Goal: Task Accomplishment & Management: Complete application form

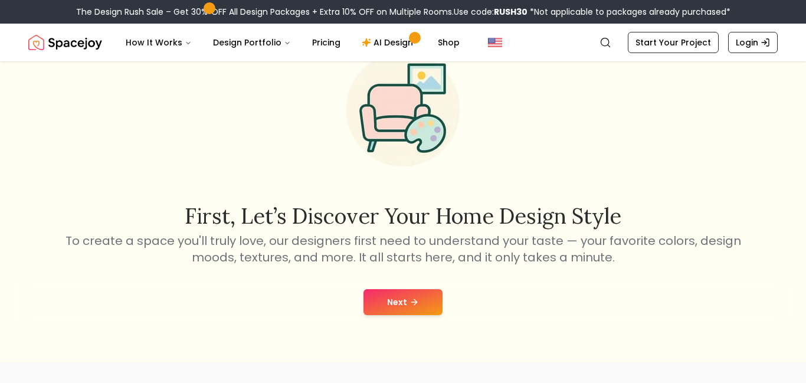
scroll to position [119, 0]
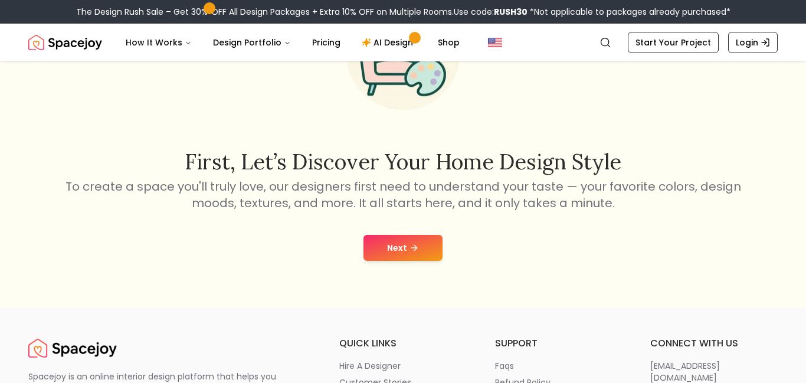
click at [398, 248] on button "Next" at bounding box center [402, 248] width 79 height 26
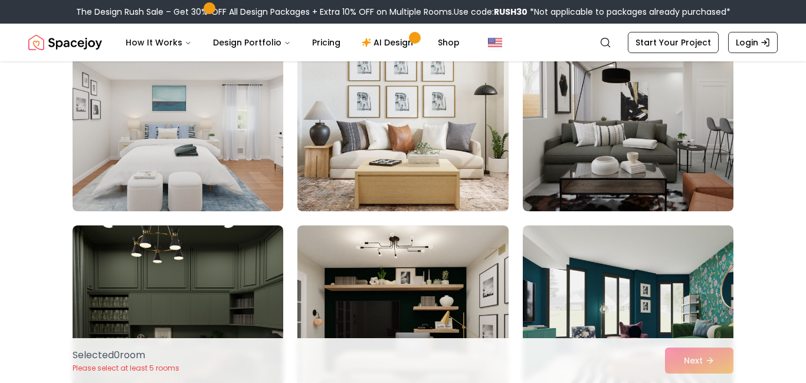
scroll to position [139, 0]
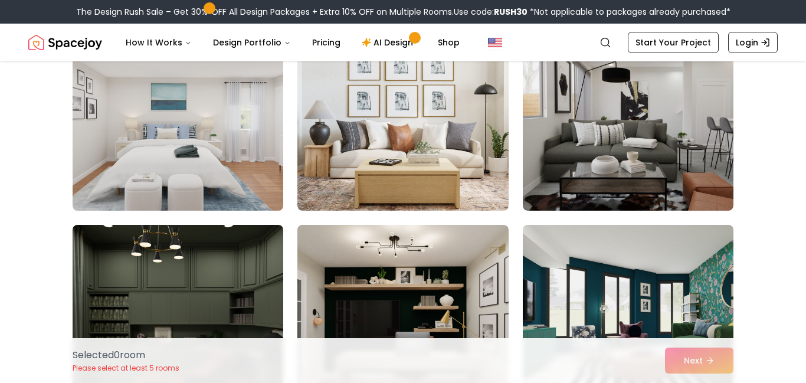
click at [156, 166] on img at bounding box center [177, 116] width 221 height 198
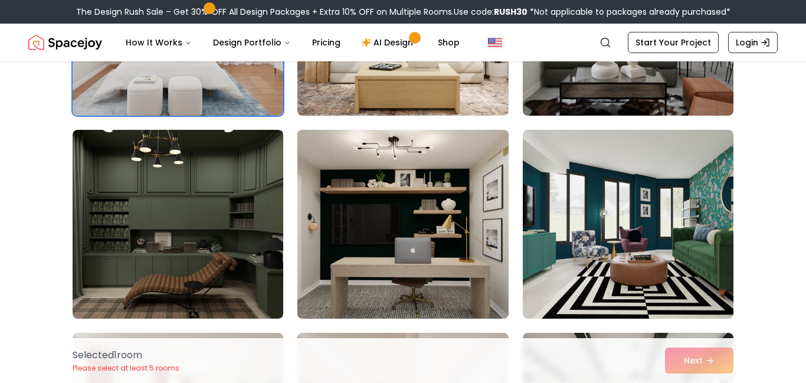
click at [399, 265] on img at bounding box center [402, 224] width 221 height 198
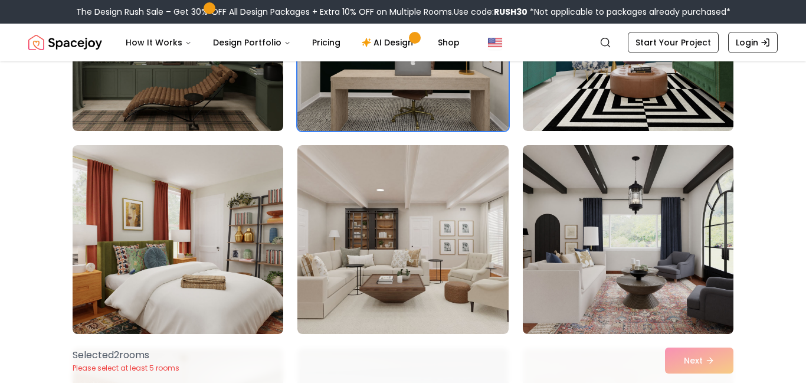
scroll to position [432, 0]
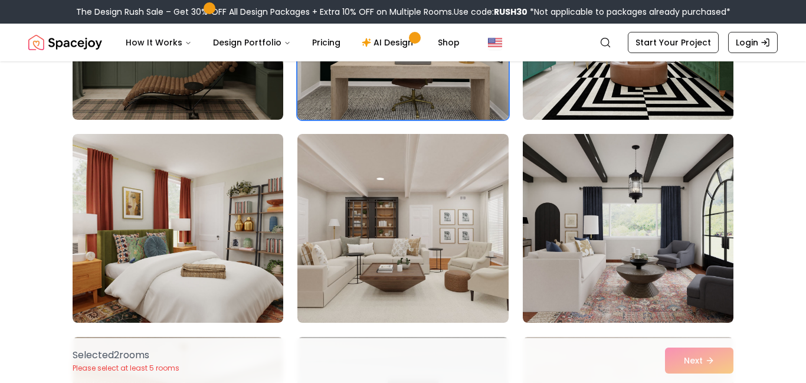
click at [399, 265] on img at bounding box center [402, 228] width 211 height 189
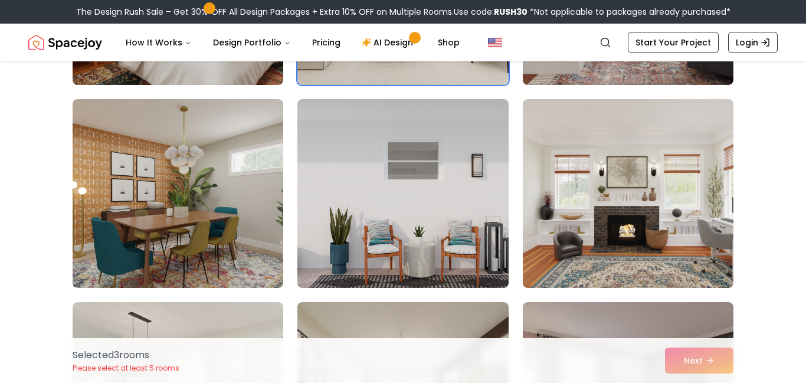
scroll to position [671, 0]
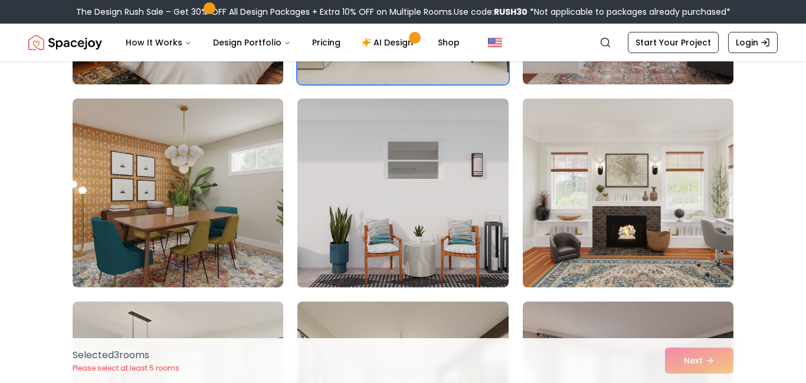
click at [571, 221] on img at bounding box center [627, 193] width 221 height 198
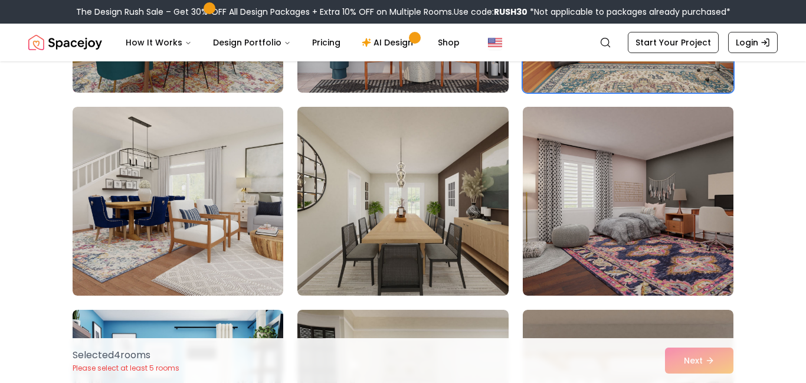
scroll to position [866, 0]
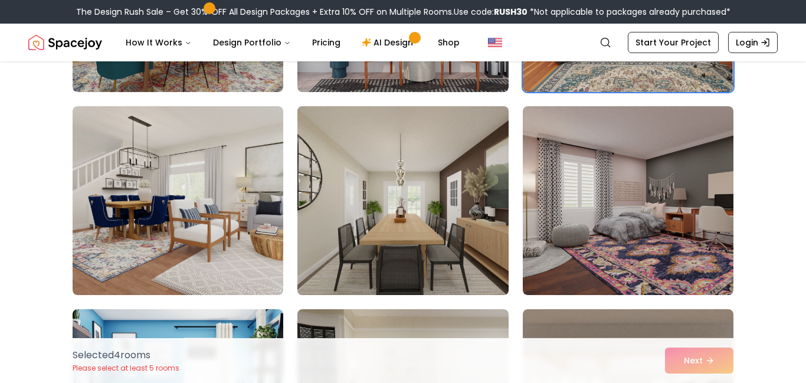
click at [383, 201] on img at bounding box center [402, 200] width 221 height 198
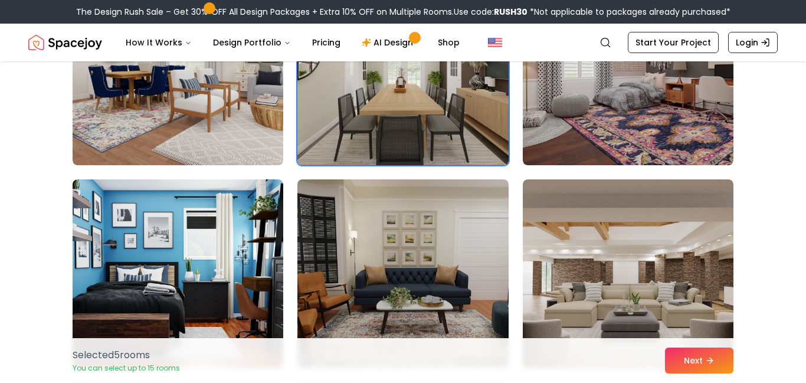
scroll to position [1065, 0]
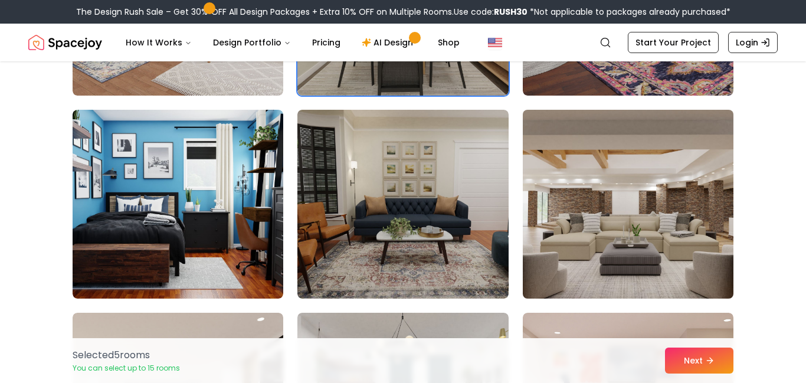
click at [626, 234] on img at bounding box center [627, 204] width 221 height 198
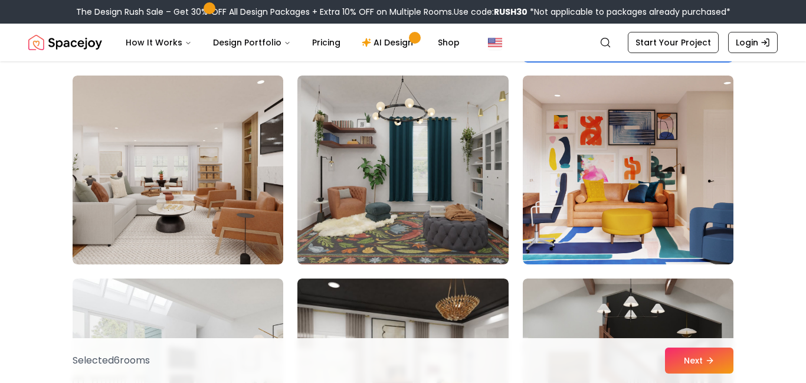
scroll to position [1308, 0]
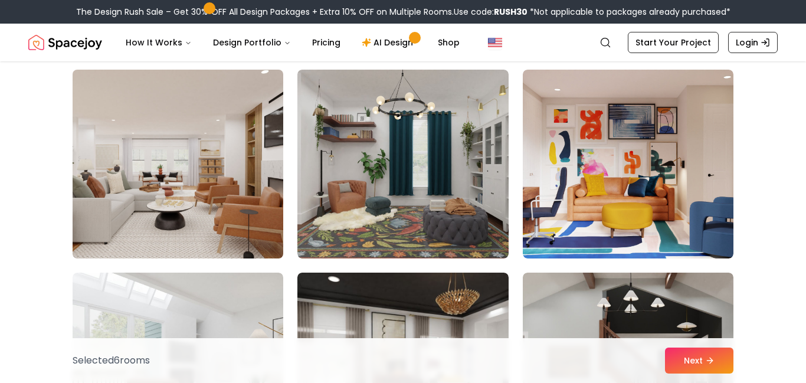
click at [136, 166] on img at bounding box center [177, 164] width 221 height 198
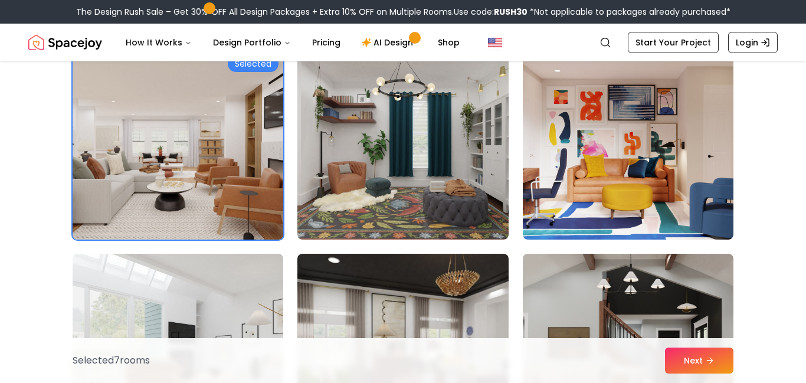
scroll to position [1523, 0]
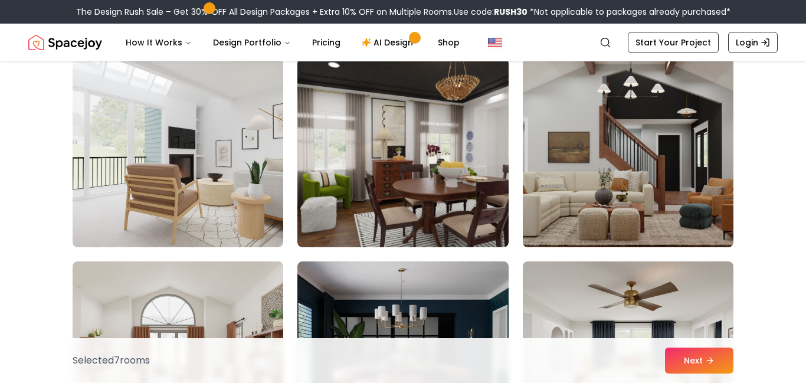
click at [136, 166] on img at bounding box center [178, 152] width 211 height 189
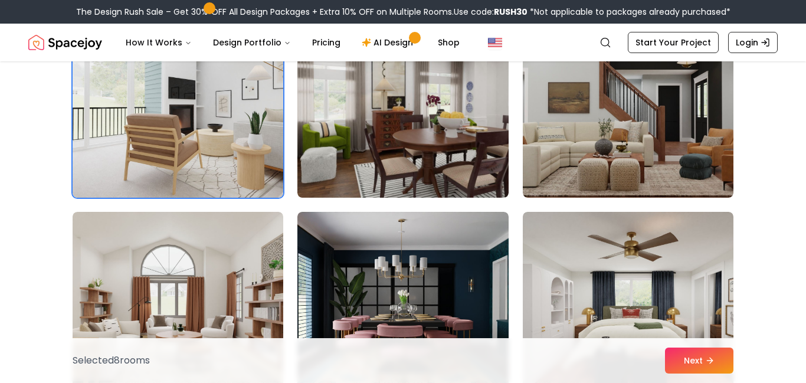
scroll to position [1702, 0]
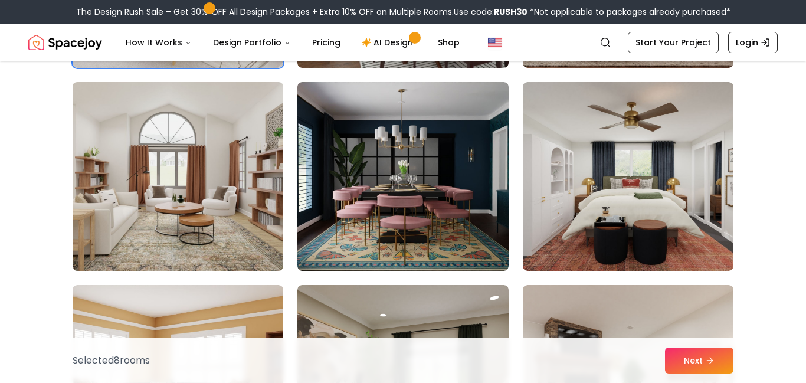
click at [161, 178] on img at bounding box center [177, 176] width 221 height 198
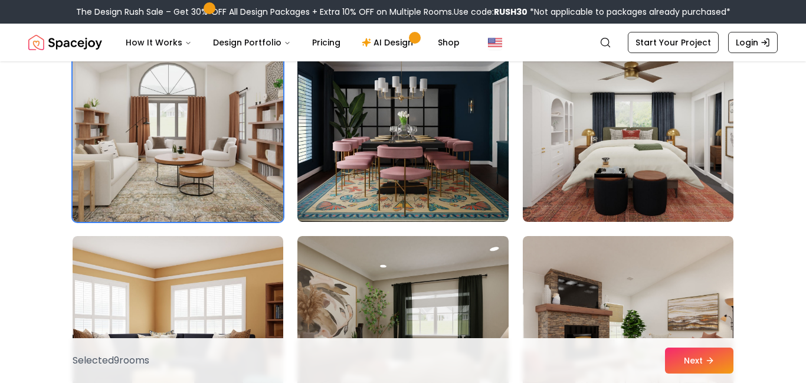
scroll to position [1907, 0]
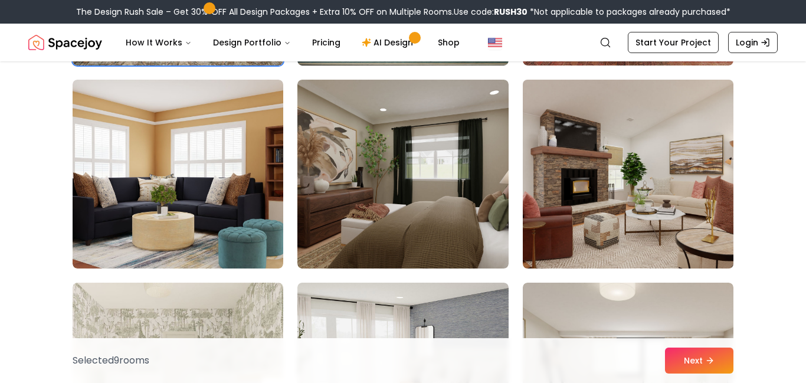
click at [608, 198] on img at bounding box center [627, 174] width 221 height 198
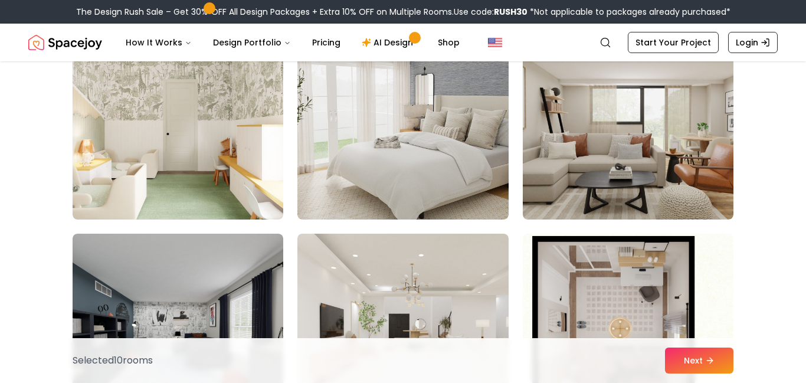
scroll to position [2156, 0]
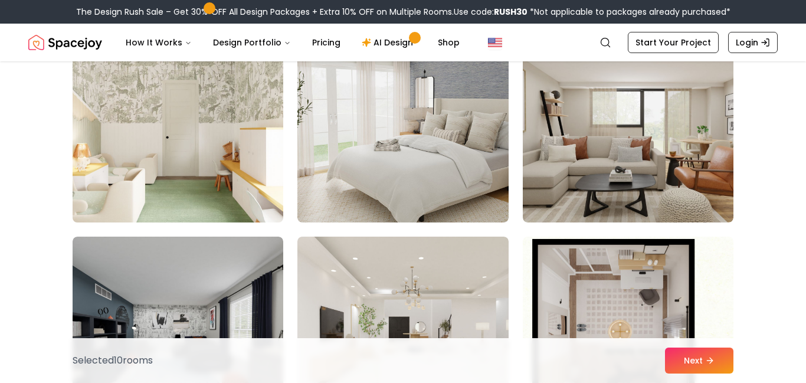
click at [146, 128] on img at bounding box center [177, 128] width 221 height 198
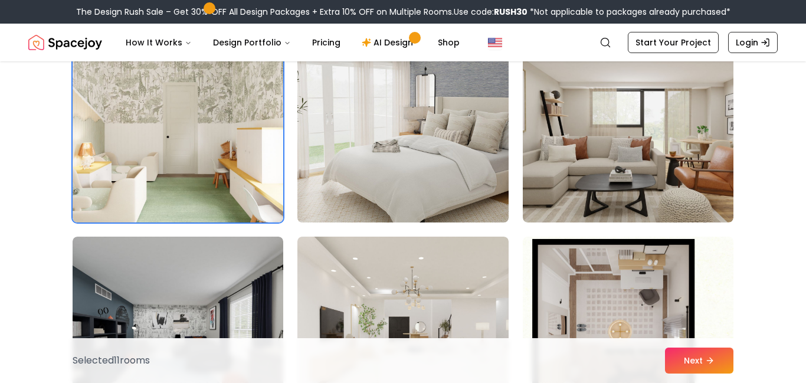
click at [381, 179] on img at bounding box center [402, 128] width 221 height 198
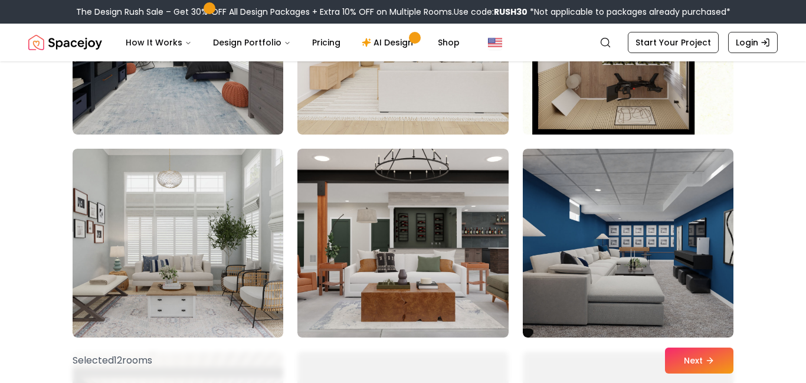
scroll to position [2484, 0]
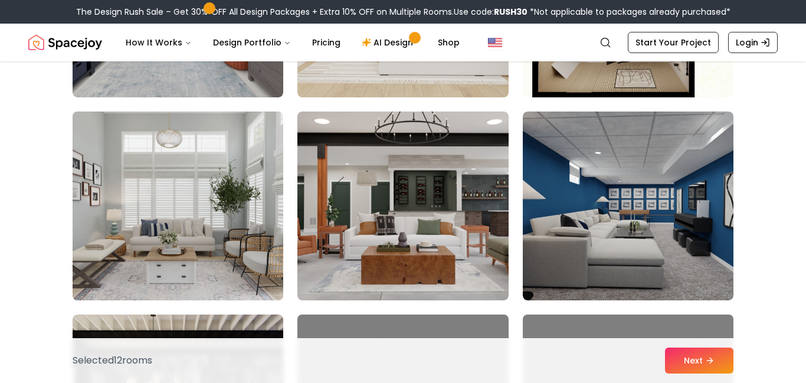
click at [214, 206] on img at bounding box center [177, 206] width 221 height 198
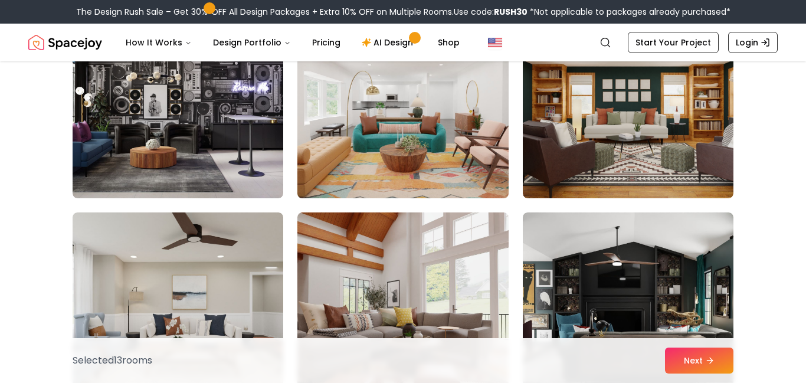
scroll to position [2862, 0]
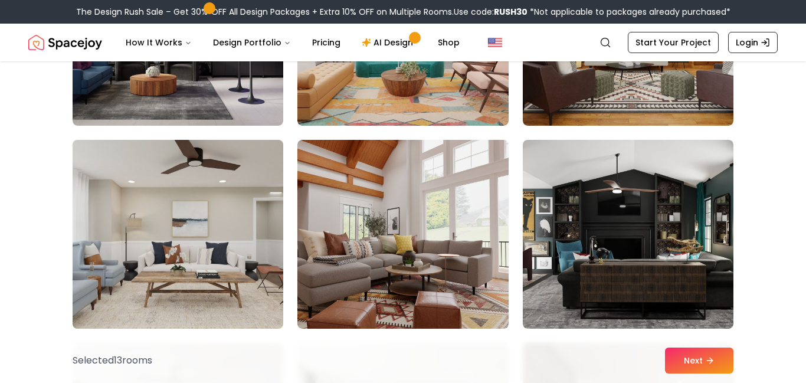
click at [127, 242] on img at bounding box center [177, 234] width 221 height 198
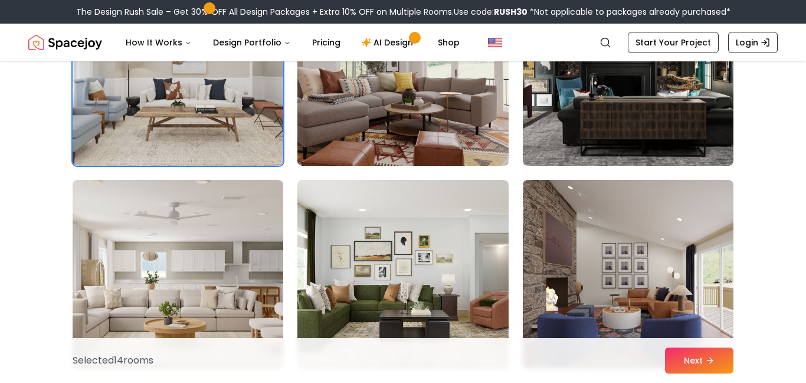
scroll to position [3135, 0]
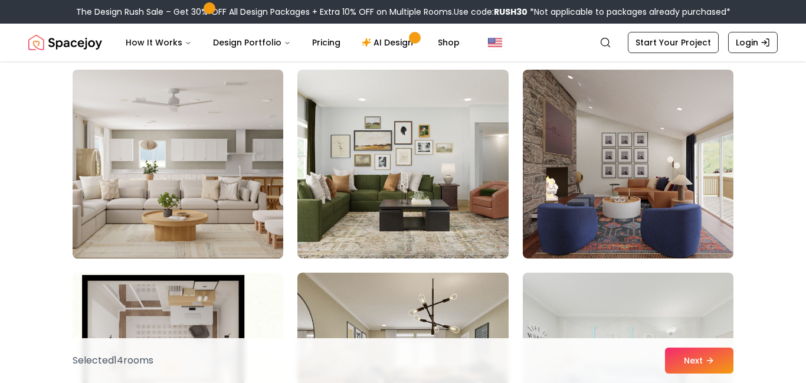
click at [170, 234] on img at bounding box center [177, 164] width 221 height 198
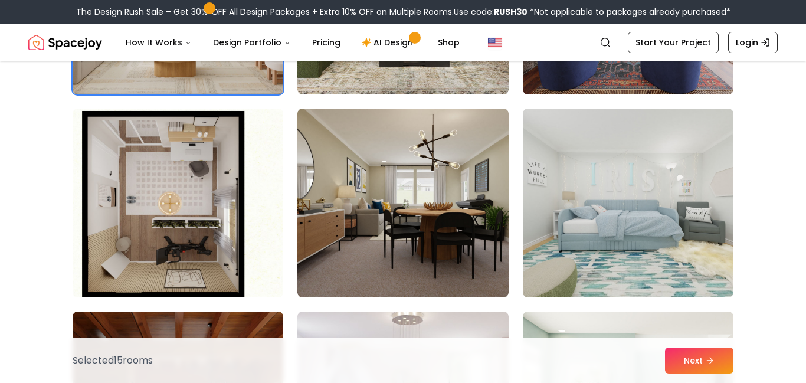
scroll to position [3325, 0]
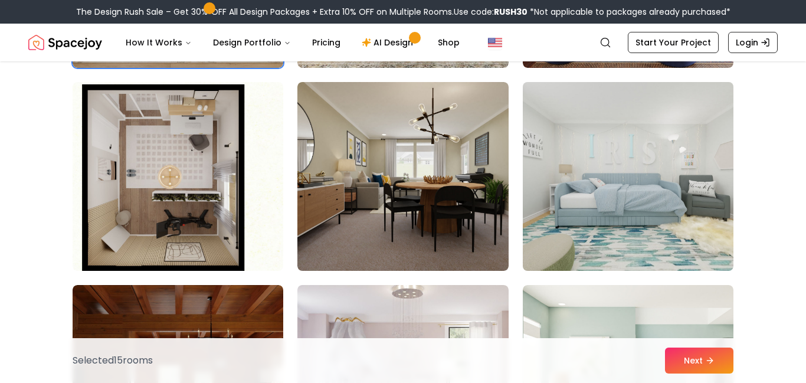
click at [691, 260] on img at bounding box center [627, 176] width 221 height 198
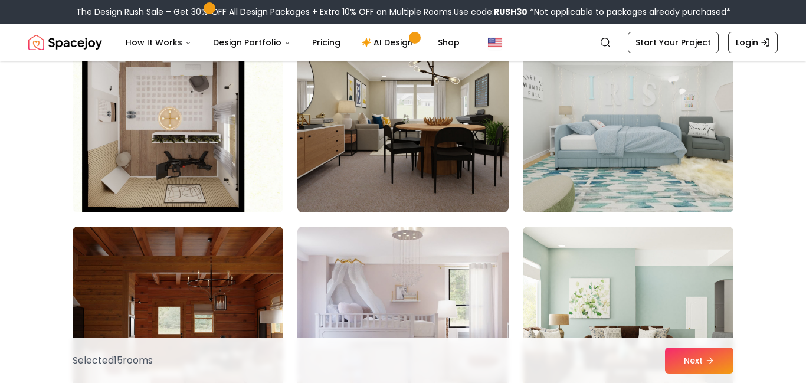
scroll to position [3385, 0]
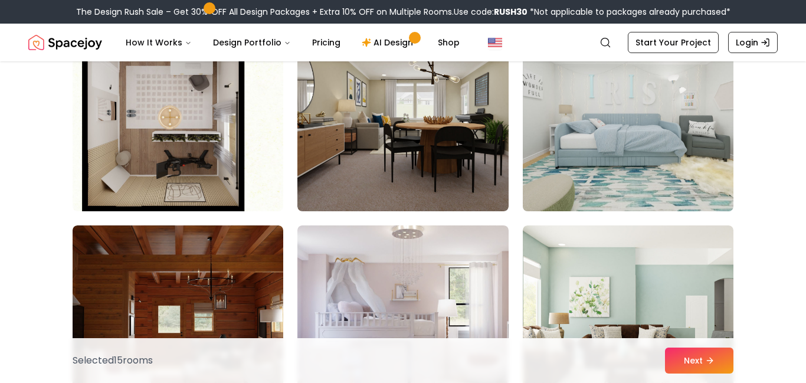
click at [539, 189] on img at bounding box center [627, 117] width 221 height 198
click at [547, 195] on img at bounding box center [627, 117] width 221 height 198
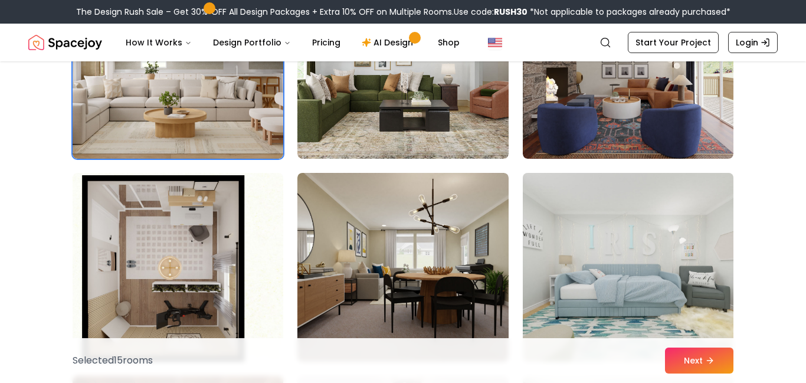
scroll to position [3177, 0]
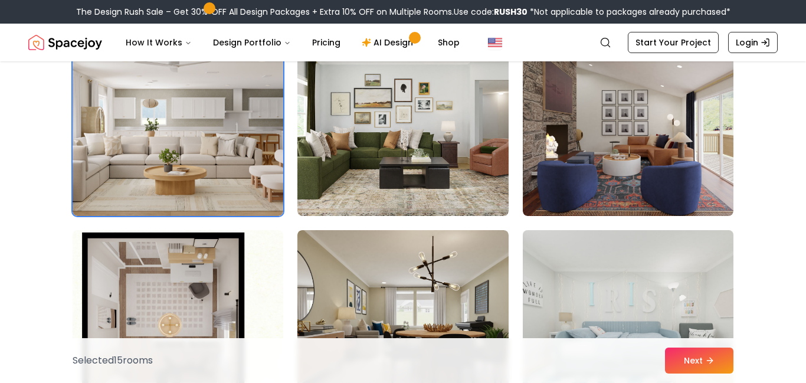
click at [586, 294] on img at bounding box center [627, 324] width 221 height 198
click at [684, 357] on button "Next" at bounding box center [699, 360] width 68 height 26
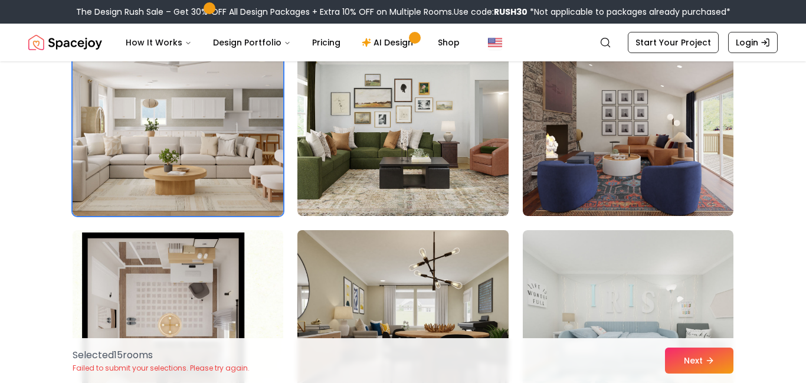
scroll to position [3363, 0]
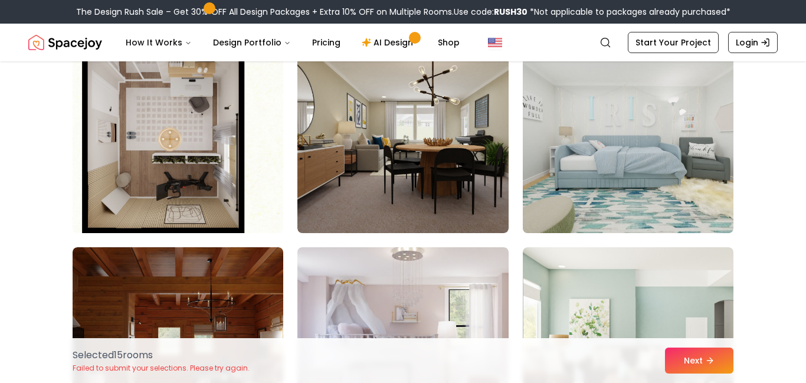
click at [672, 126] on img at bounding box center [627, 139] width 221 height 198
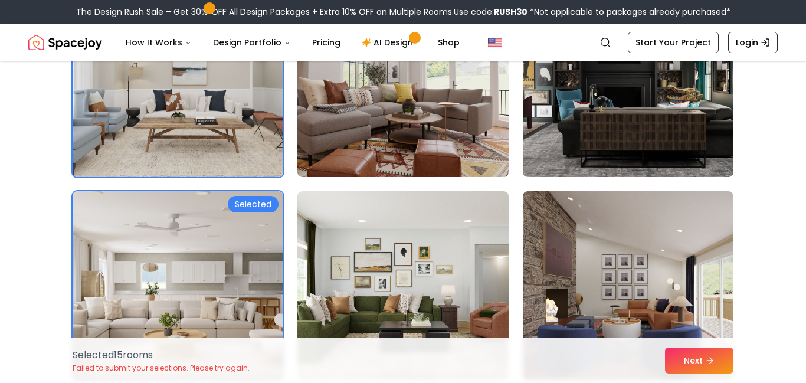
scroll to position [3016, 0]
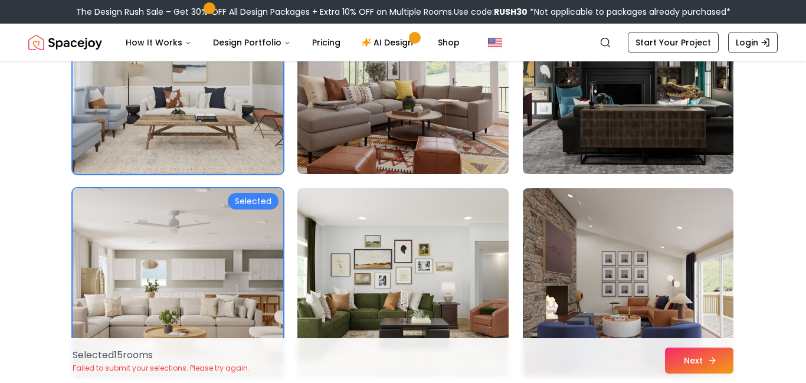
click at [683, 365] on button "Next" at bounding box center [699, 360] width 68 height 26
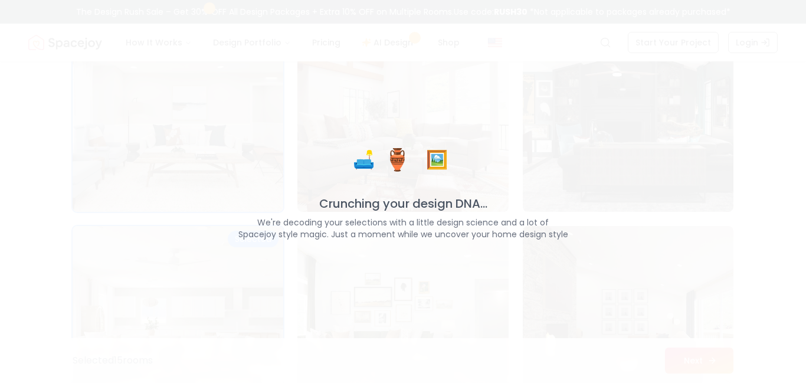
scroll to position [3054, 0]
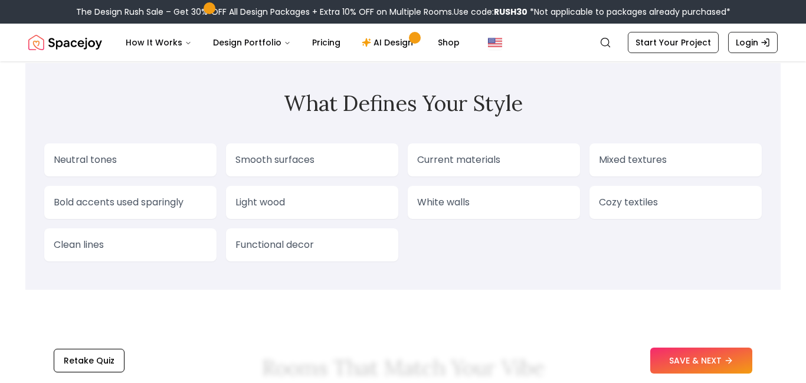
scroll to position [1025, 0]
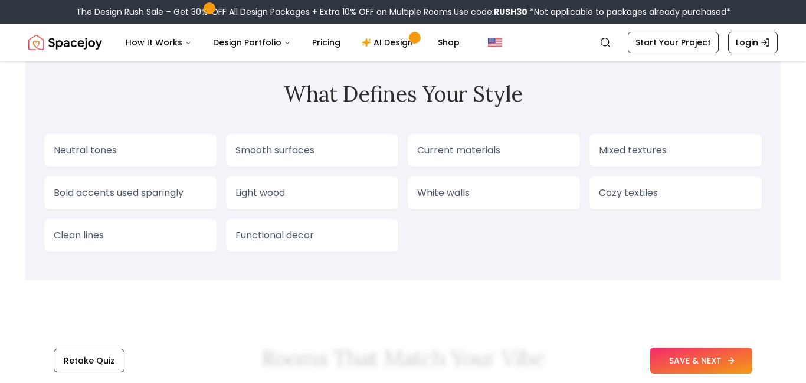
click at [690, 350] on button "SAVE & NEXT" at bounding box center [701, 360] width 102 height 26
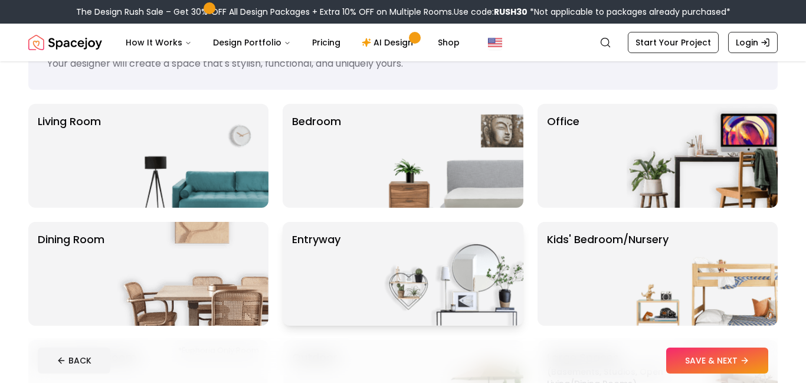
scroll to position [60, 0]
click at [438, 266] on img at bounding box center [447, 273] width 151 height 104
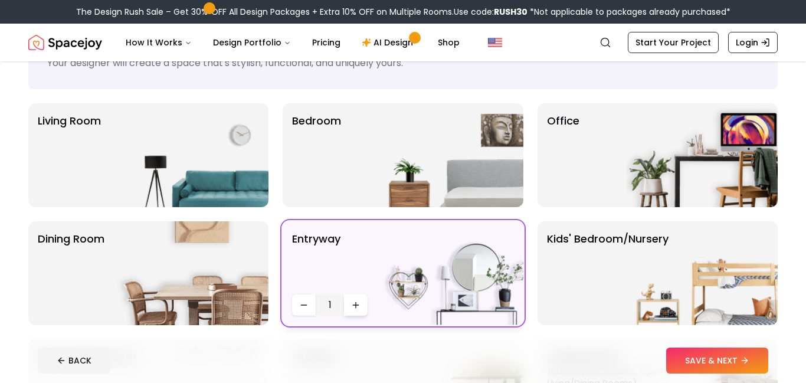
click at [351, 307] on icon "Increase quantity" at bounding box center [355, 304] width 9 height 9
click at [376, 189] on img at bounding box center [447, 155] width 151 height 104
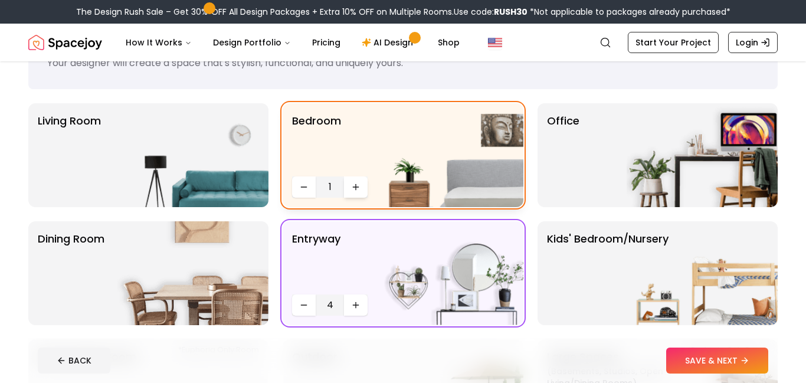
click at [366, 192] on button "Increase quantity" at bounding box center [356, 186] width 24 height 21
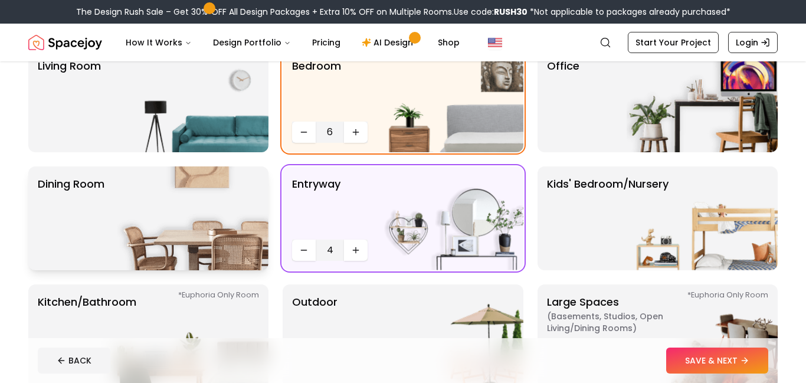
scroll to position [117, 0]
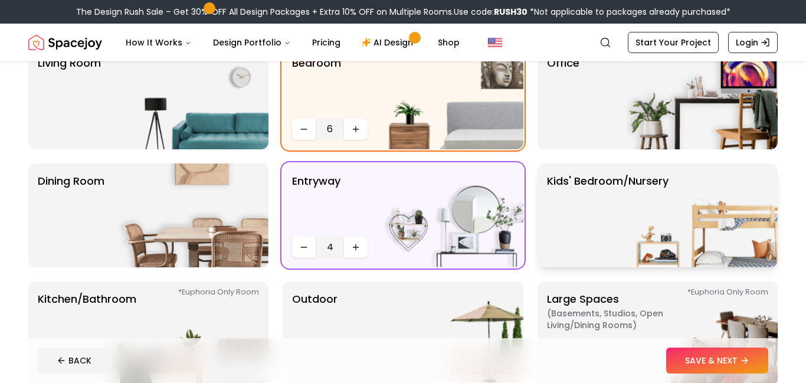
click at [570, 243] on p "Kids' Bedroom/Nursery" at bounding box center [608, 215] width 122 height 85
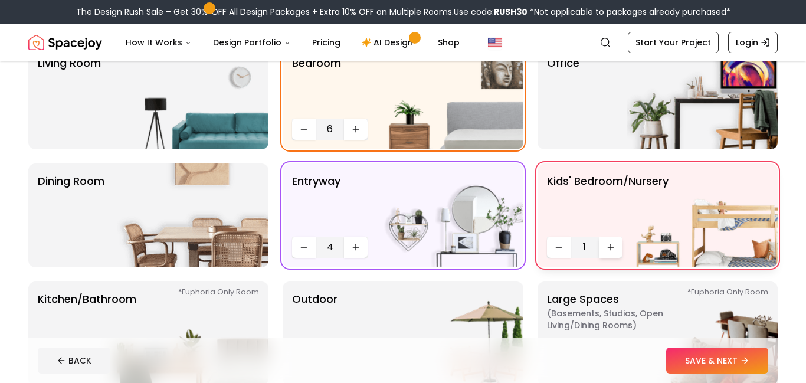
click at [606, 242] on icon "Increase quantity" at bounding box center [610, 246] width 9 height 9
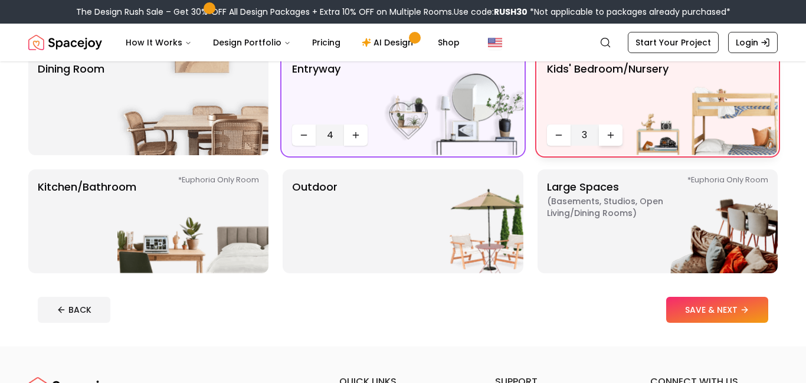
scroll to position [230, 0]
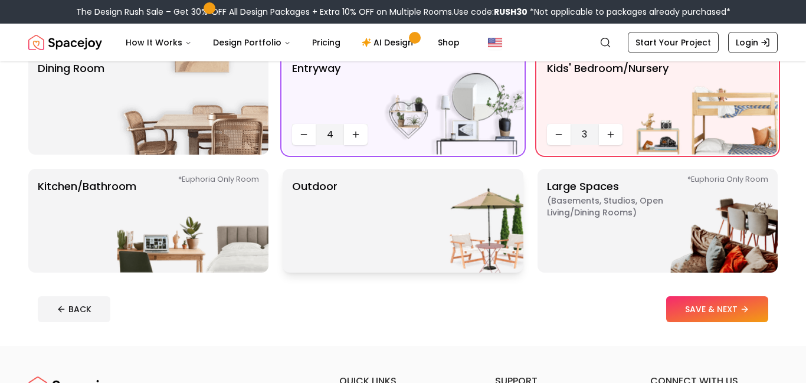
click at [454, 241] on img at bounding box center [447, 221] width 151 height 104
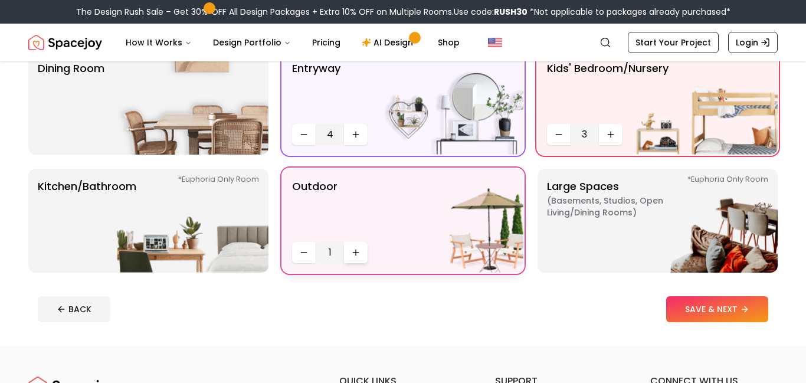
click at [356, 251] on icon "Increase quantity" at bounding box center [355, 252] width 9 height 9
click at [202, 240] on img at bounding box center [192, 221] width 151 height 104
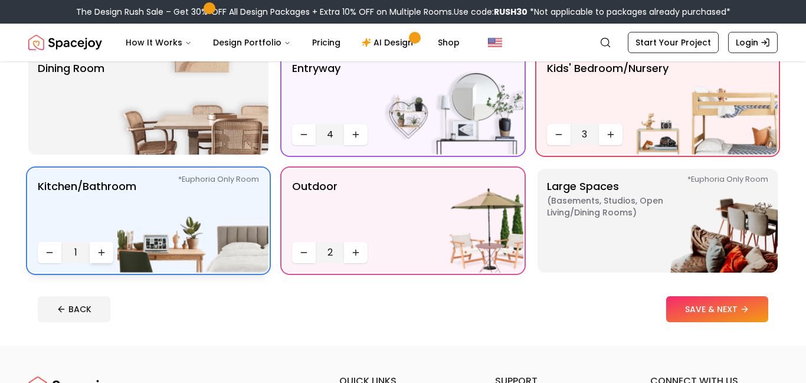
click at [98, 248] on icon "Increase quantity" at bounding box center [101, 252] width 9 height 9
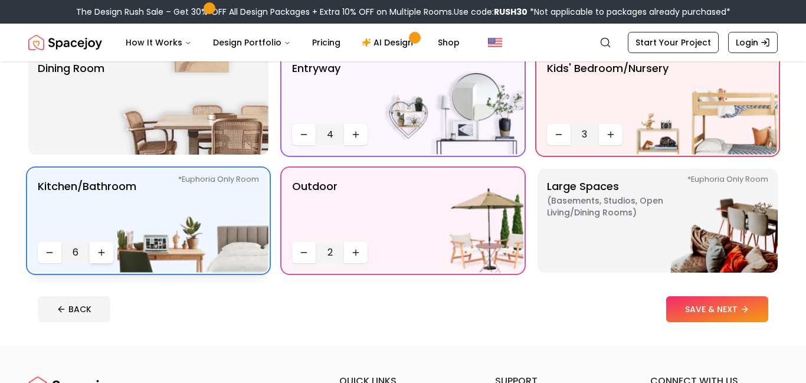
click at [98, 248] on icon "Increase quantity" at bounding box center [101, 252] width 9 height 9
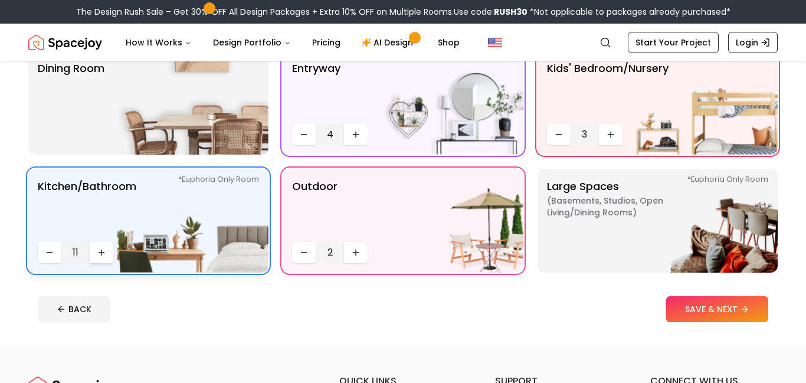
click at [98, 248] on icon "Increase quantity" at bounding box center [101, 252] width 9 height 9
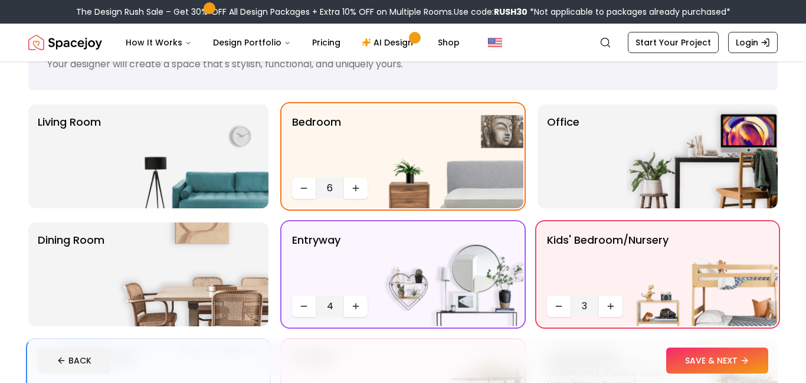
scroll to position [54, 0]
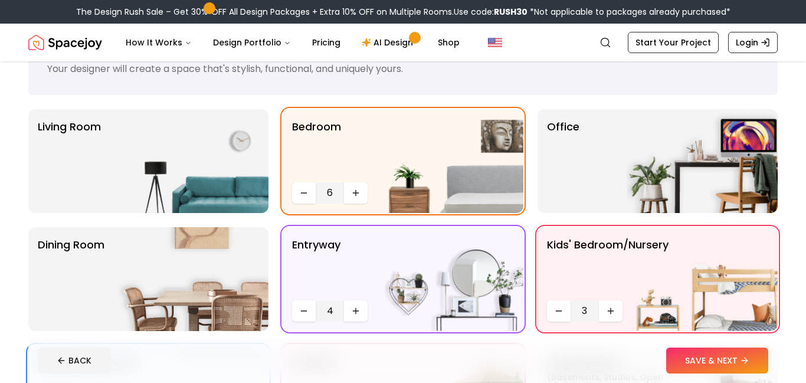
click at [98, 247] on p "Dining Room" at bounding box center [71, 279] width 67 height 85
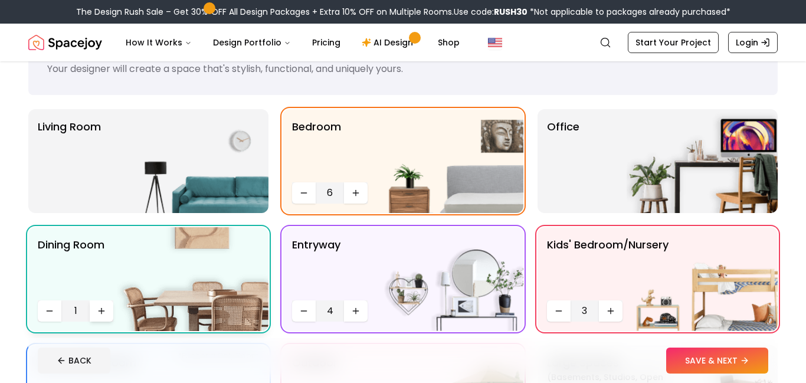
click at [103, 313] on icon "Increase quantity" at bounding box center [101, 310] width 9 height 9
click at [108, 191] on div "Living Room" at bounding box center [148, 161] width 240 height 104
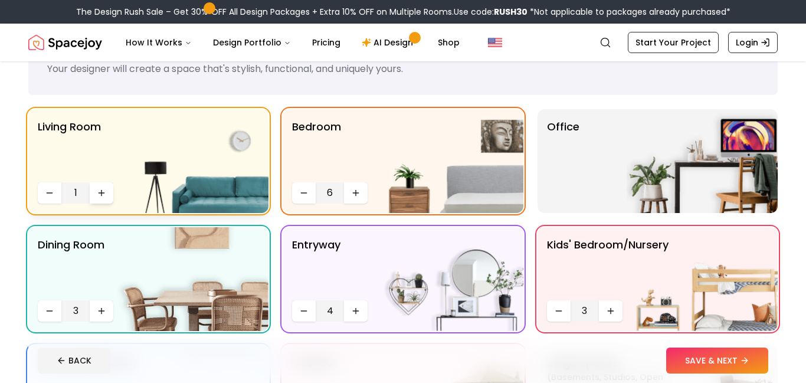
click at [100, 199] on button "Increase quantity" at bounding box center [102, 192] width 24 height 21
click at [601, 163] on div "Office" at bounding box center [657, 161] width 240 height 104
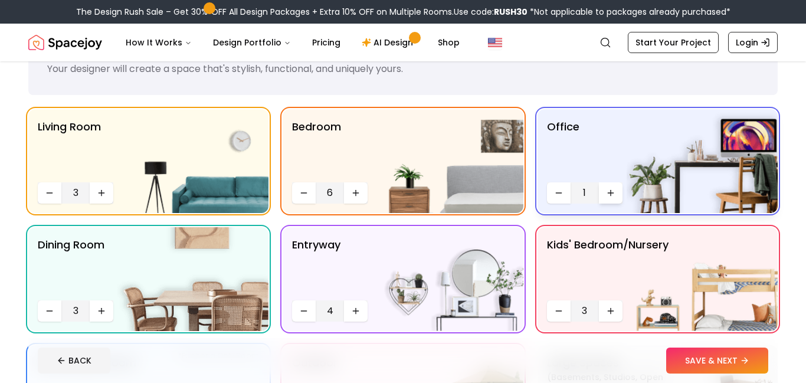
click at [606, 183] on button "Increase quantity" at bounding box center [611, 192] width 24 height 21
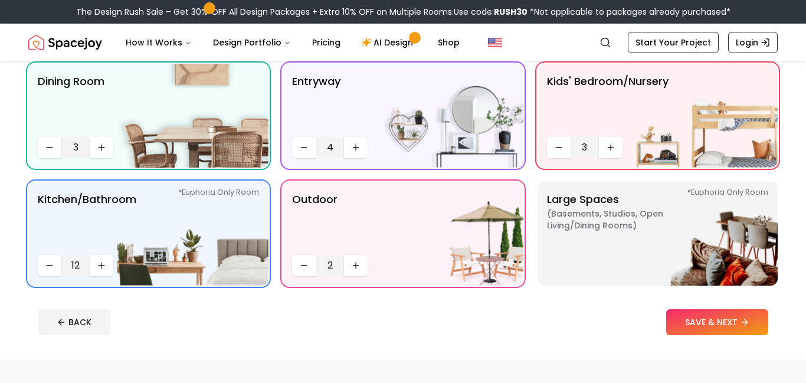
scroll to position [226, 0]
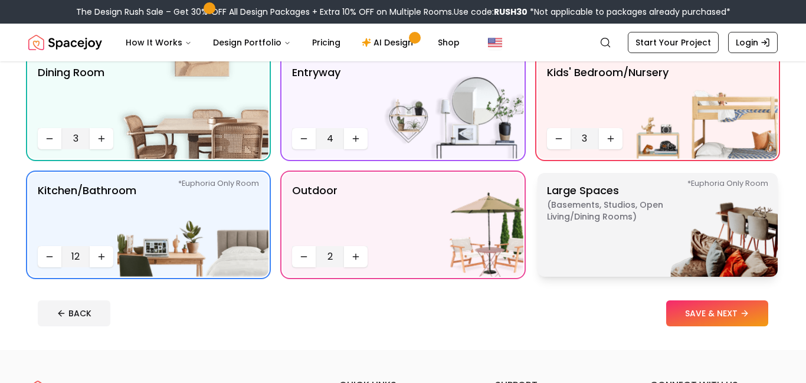
click at [609, 202] on span "( Basements, Studios, Open living/dining rooms )" at bounding box center [620, 211] width 147 height 24
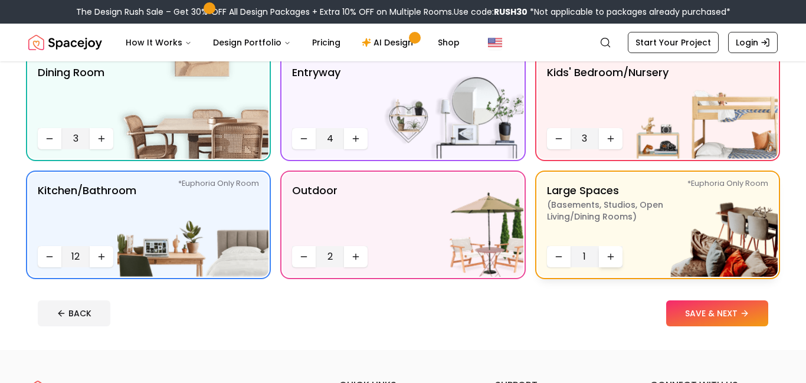
click at [604, 252] on button "Increase quantity" at bounding box center [611, 256] width 24 height 21
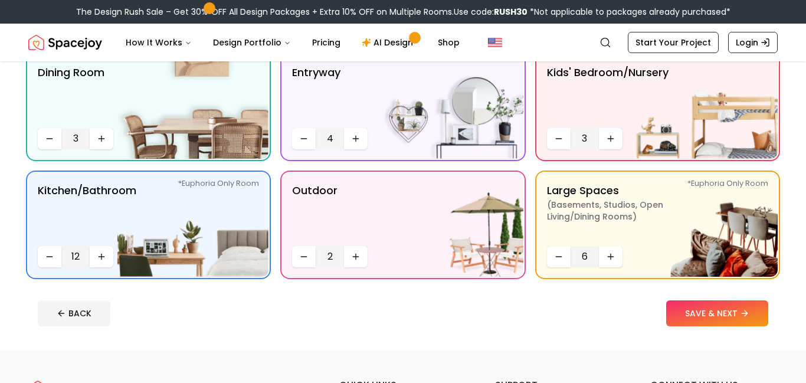
click at [678, 299] on footer "BACK SAVE & NEXT" at bounding box center [402, 313] width 749 height 45
click at [685, 323] on button "SAVE & NEXT" at bounding box center [717, 313] width 102 height 26
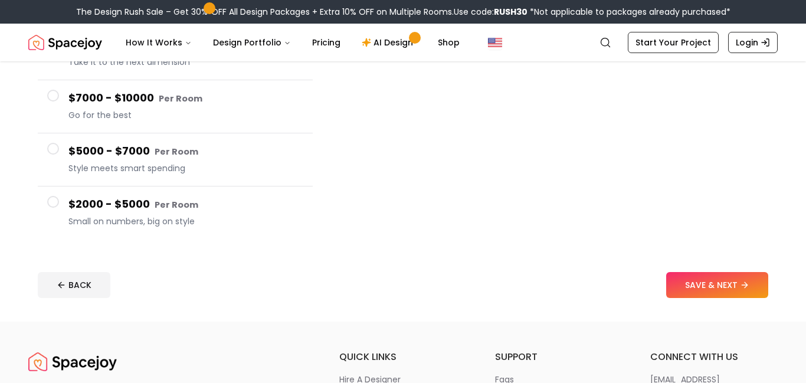
scroll to position [218, 0]
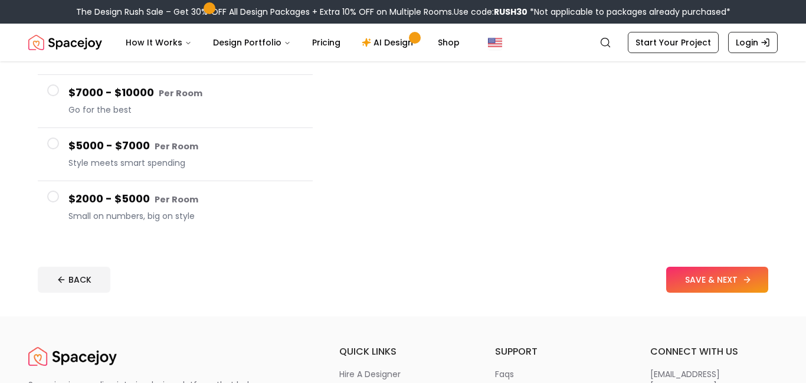
click at [698, 285] on button "SAVE & NEXT" at bounding box center [717, 280] width 102 height 26
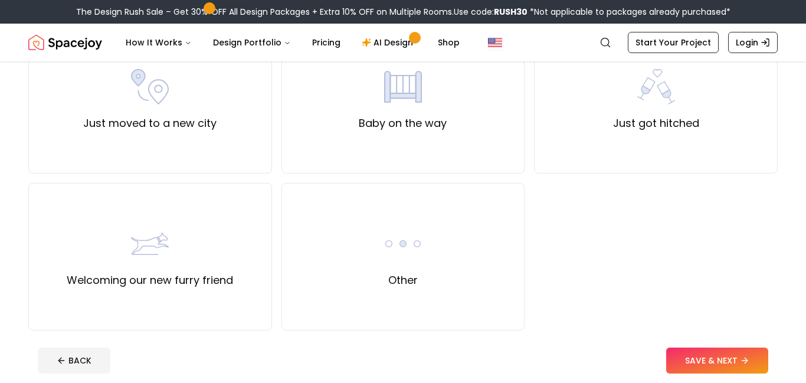
scroll to position [451, 0]
click at [712, 369] on button "SAVE & NEXT" at bounding box center [717, 360] width 102 height 26
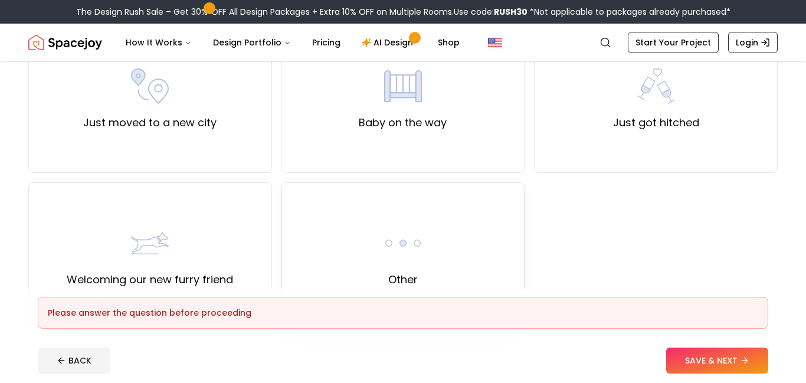
click at [429, 201] on div "Other" at bounding box center [403, 255] width 244 height 147
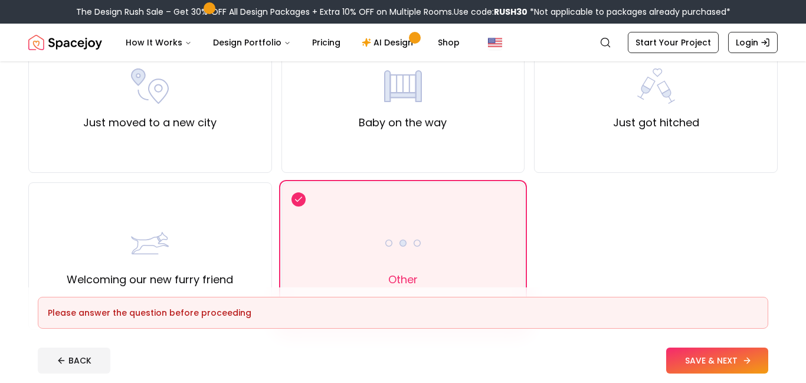
click at [736, 367] on button "SAVE & NEXT" at bounding box center [717, 360] width 102 height 26
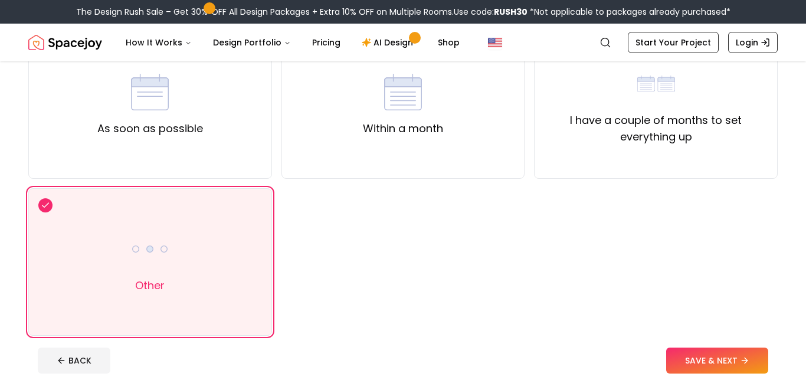
scroll to position [135, 0]
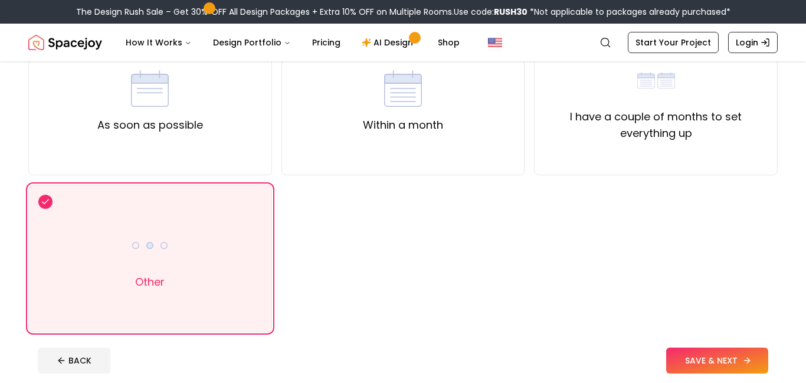
click at [694, 354] on button "SAVE & NEXT" at bounding box center [717, 360] width 102 height 26
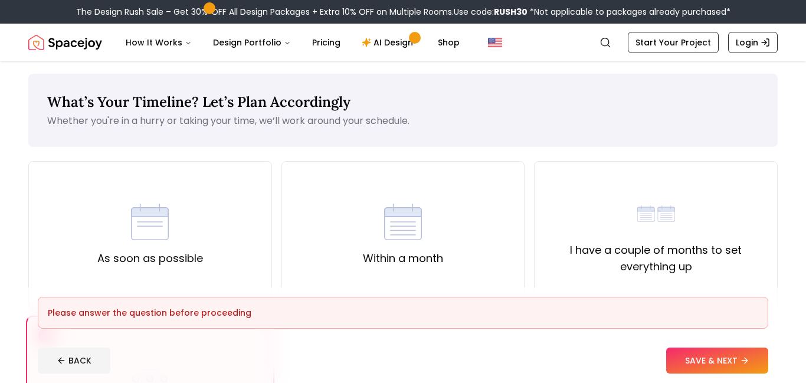
scroll to position [0, 0]
